Goal: Use online tool/utility: Utilize a website feature to perform a specific function

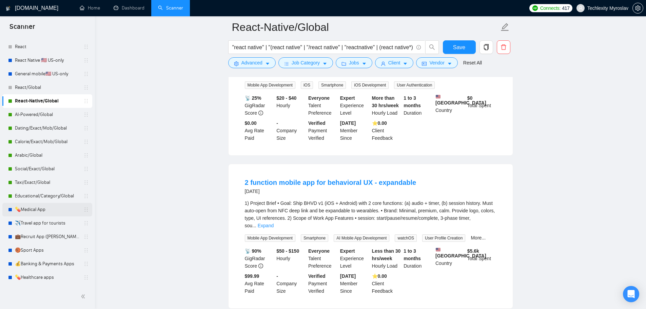
scroll to position [136, 0]
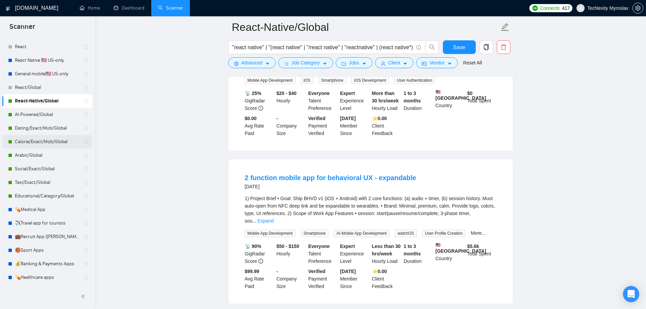
click at [44, 140] on link "Calorie/Exact/Mob/Global" at bounding box center [47, 142] width 64 height 14
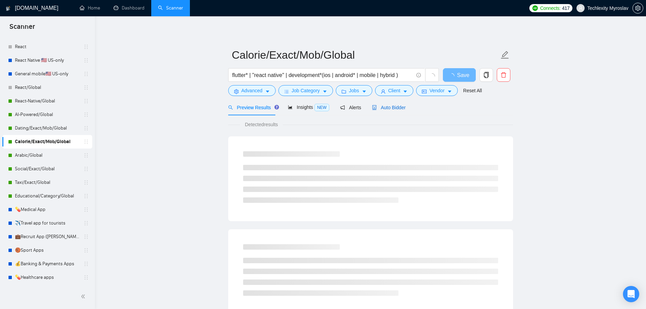
click at [386, 109] on span "Auto Bidder" at bounding box center [389, 107] width 34 height 5
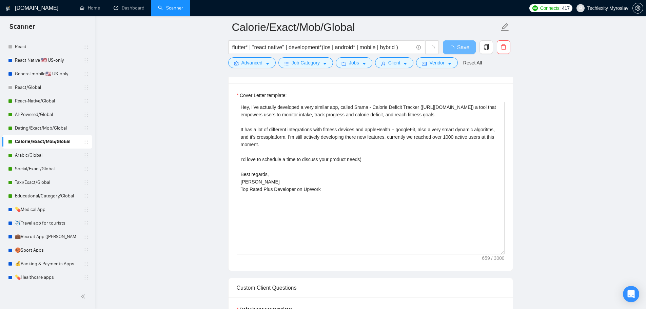
scroll to position [441, 0]
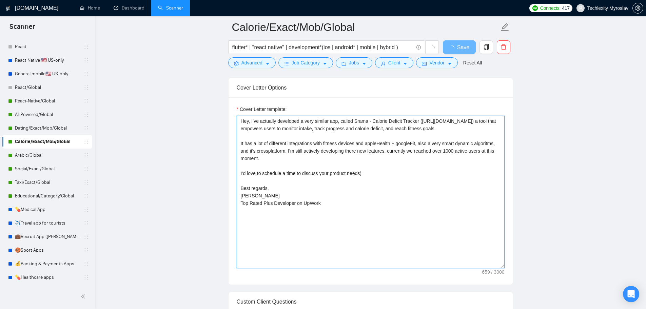
click at [386, 180] on textarea "Hey, I’ve actually developed a very similar app, called Srama - Calorie Deficit…" at bounding box center [371, 192] width 268 height 152
click at [384, 191] on textarea "Hey, I’ve actually developed a very similar app, called Srama - Calorie Deficit…" at bounding box center [371, 192] width 268 height 152
click at [41, 182] on link "Taxi/Exact/Global" at bounding box center [47, 183] width 64 height 14
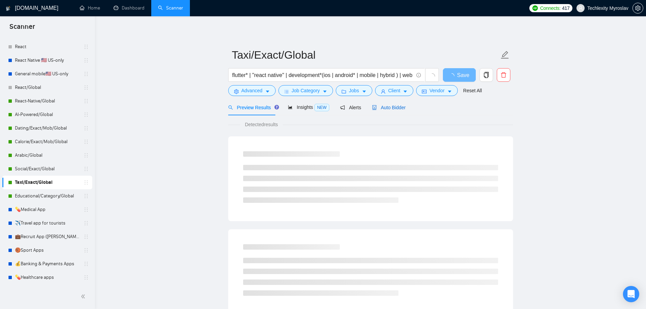
click at [397, 106] on span "Auto Bidder" at bounding box center [389, 107] width 34 height 5
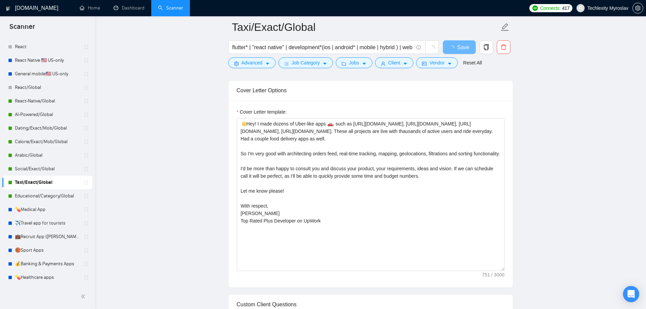
scroll to position [474, 0]
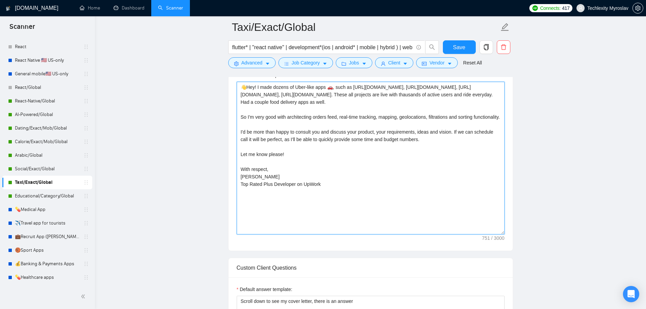
click at [344, 201] on textarea "👋Hey! I made dozens of Uber-like apps 🚗, such as [URL][DOMAIN_NAME], [URL][DOMA…" at bounding box center [371, 158] width 268 height 152
